Goal: Check status: Check status

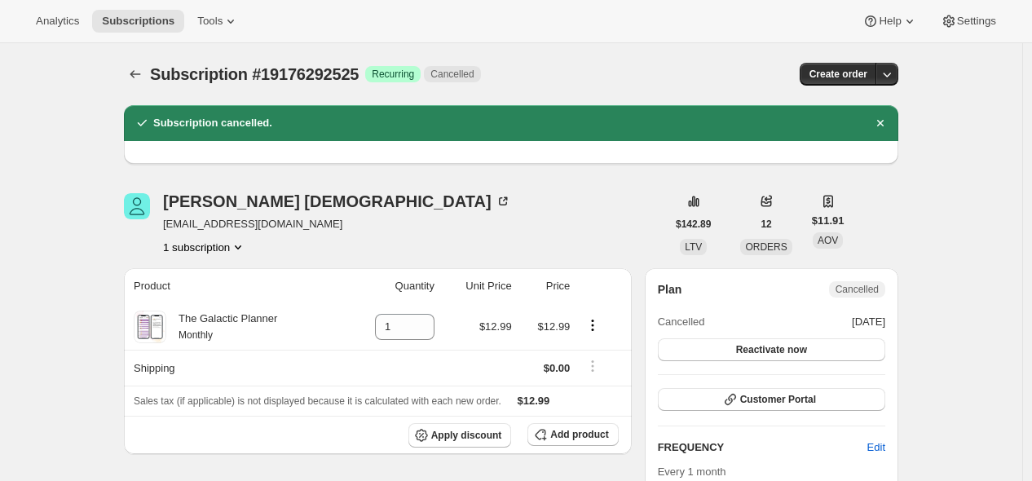
click at [142, 60] on div "Subscription #19176292525. This page is ready Subscription #19176292525 Success…" at bounding box center [511, 74] width 774 height 62
click at [137, 71] on icon "Subscriptions" at bounding box center [135, 74] width 16 height 16
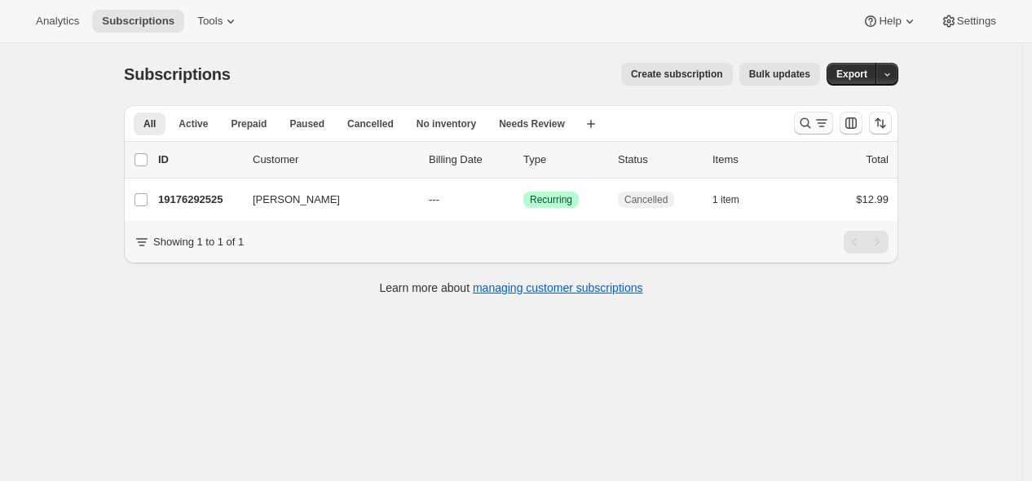
click at [823, 122] on icon "Search and filter results" at bounding box center [821, 123] width 16 height 16
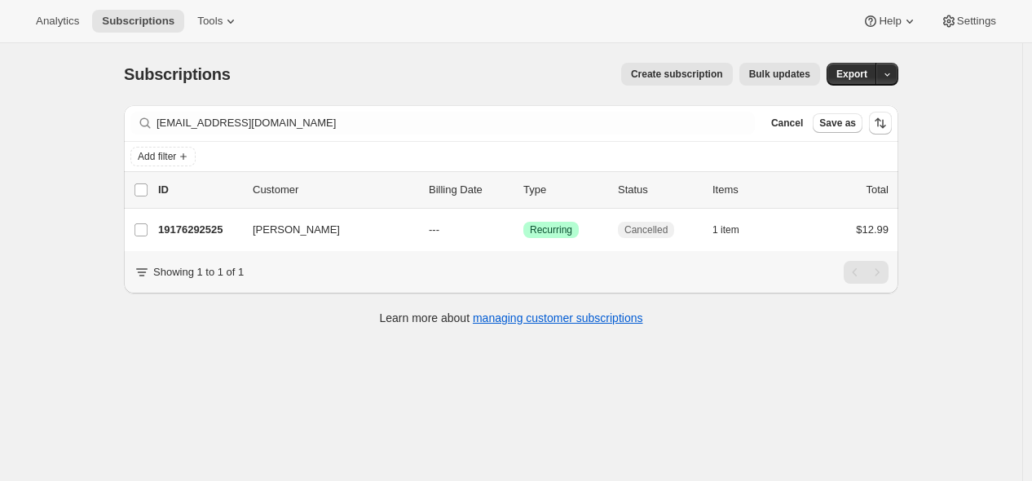
click at [550, 106] on div "Filter subscribers [EMAIL_ADDRESS][DOMAIN_NAME] Clear Cancel Save as" at bounding box center [511, 123] width 774 height 36
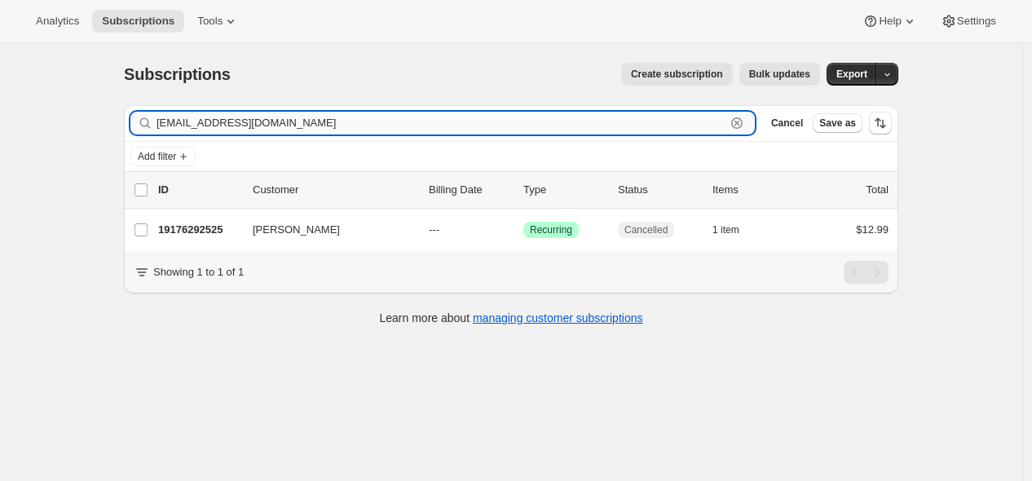
click at [556, 118] on input "[EMAIL_ADDRESS][DOMAIN_NAME]" at bounding box center [440, 123] width 569 height 23
paste input "[EMAIL_ADDRESS][DOMAIN_NAME]"
type input "[EMAIL_ADDRESS][DOMAIN_NAME]"
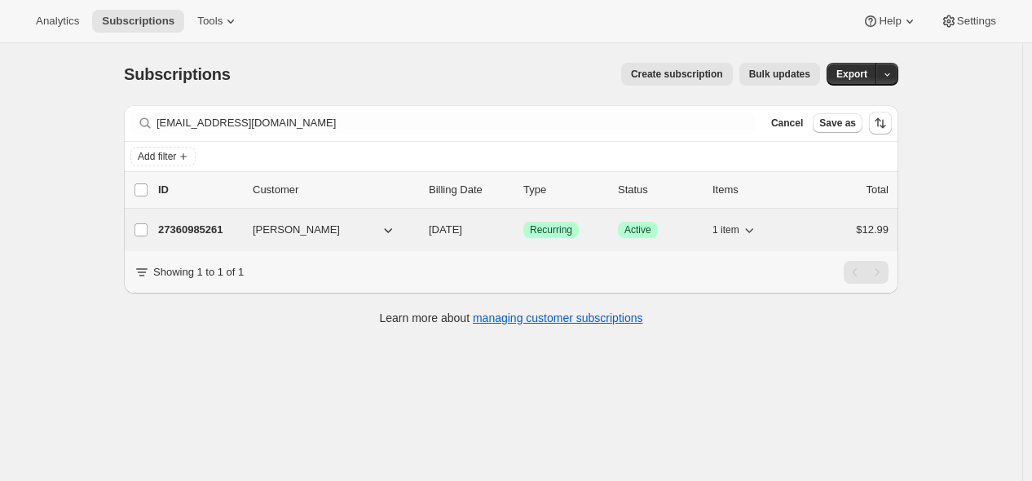
click at [213, 230] on p "27360985261" at bounding box center [198, 230] width 81 height 16
